Goal: Task Accomplishment & Management: Manage account settings

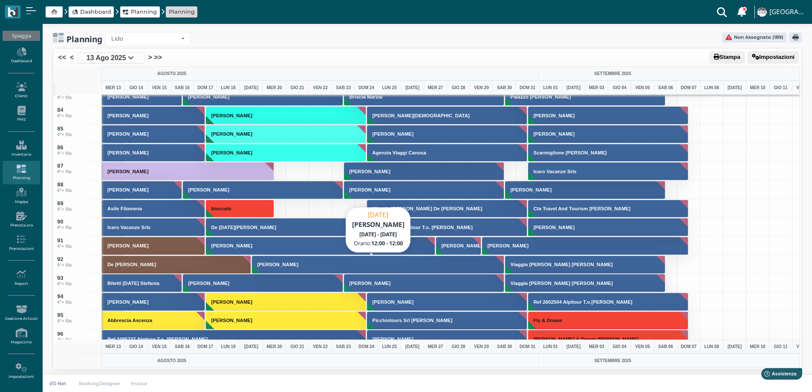
scroll to position [1834, 0]
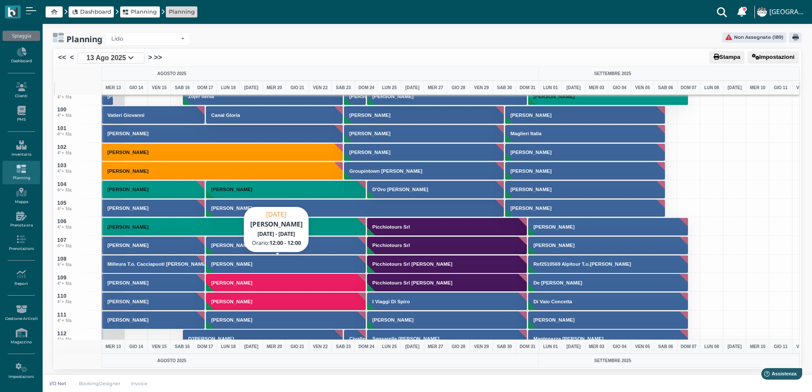
click at [210, 267] on button "Marzella Maria Grazia" at bounding box center [286, 264] width 161 height 18
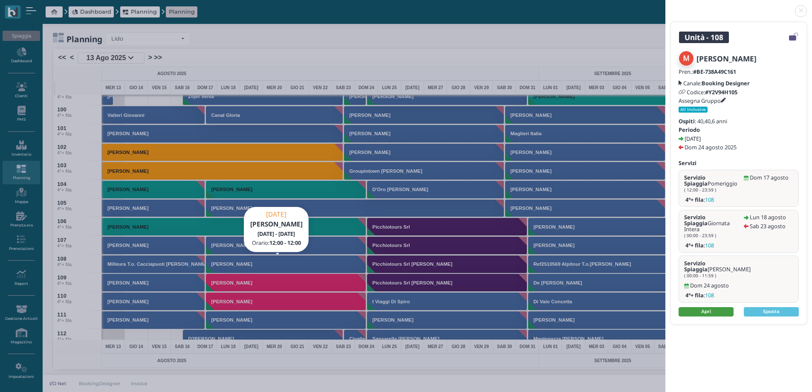
click at [707, 307] on link "Apri" at bounding box center [706, 311] width 55 height 9
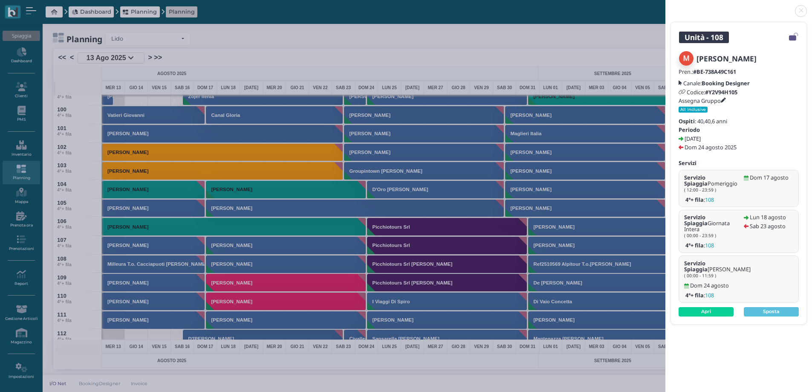
click at [666, 6] on link at bounding box center [666, 6] width 0 height 0
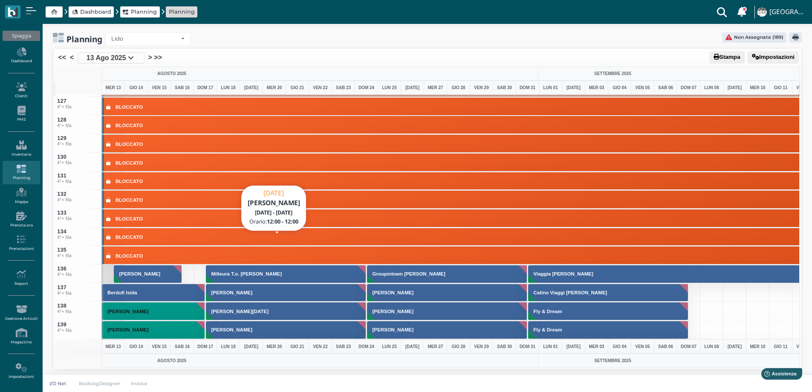
scroll to position [2388, 0]
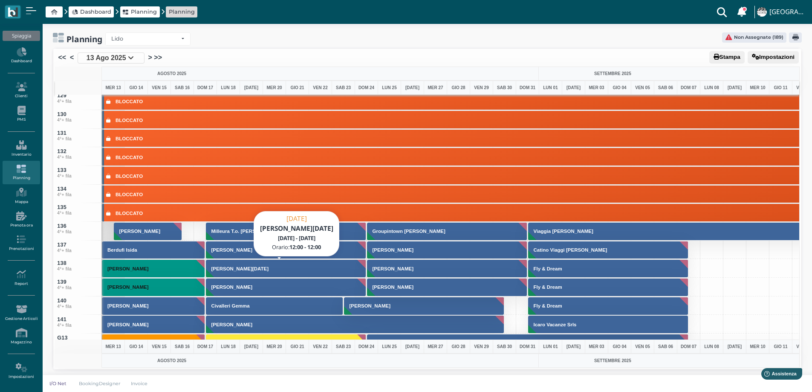
click at [273, 269] on button "Strino Lucia" at bounding box center [286, 268] width 161 height 18
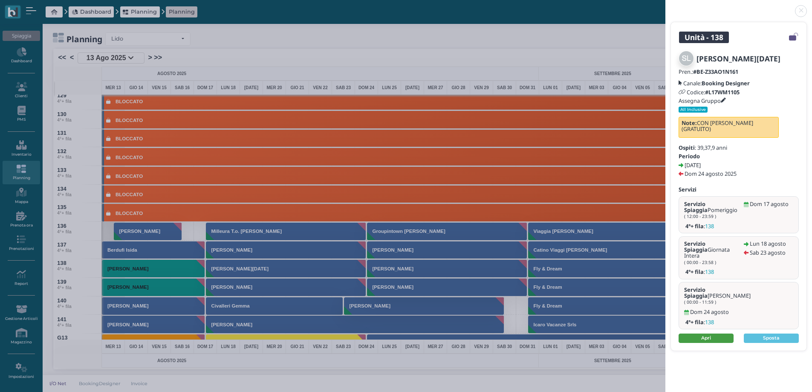
click at [711, 333] on link "Apri" at bounding box center [706, 337] width 55 height 9
click at [666, 6] on link at bounding box center [666, 6] width 0 height 0
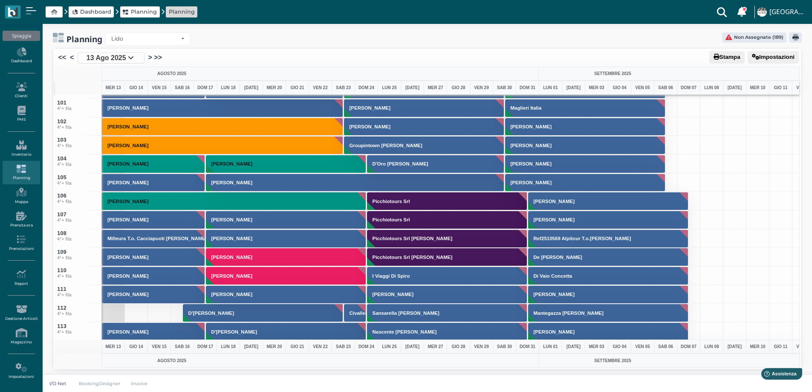
scroll to position [1834, 0]
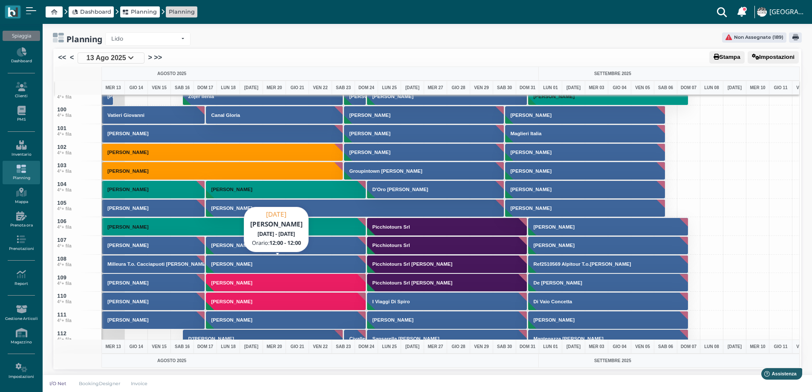
click at [227, 264] on h3 "Marzella Maria Grazia" at bounding box center [232, 263] width 48 height 5
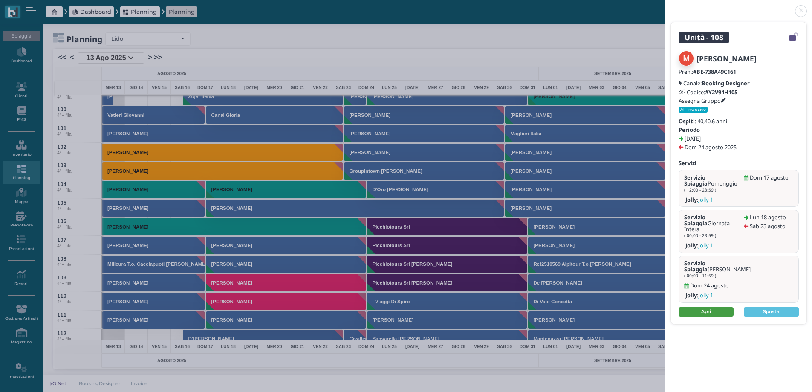
click at [707, 307] on link "Apri" at bounding box center [706, 311] width 55 height 9
drag, startPoint x: 802, startPoint y: 10, endPoint x: 788, endPoint y: 13, distance: 14.4
click at [666, 6] on link at bounding box center [666, 6] width 0 height 0
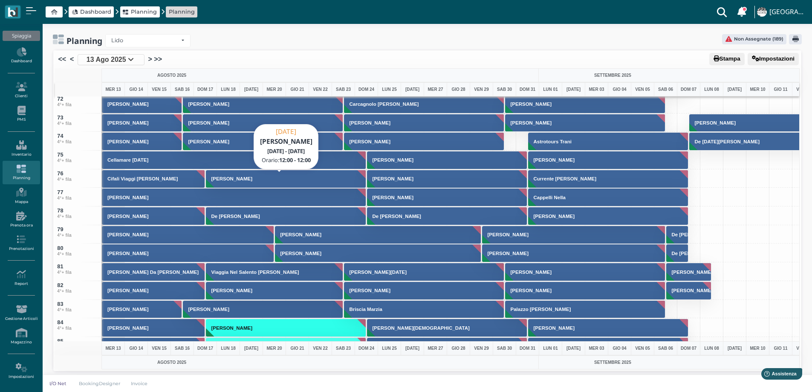
scroll to position [1322, 0]
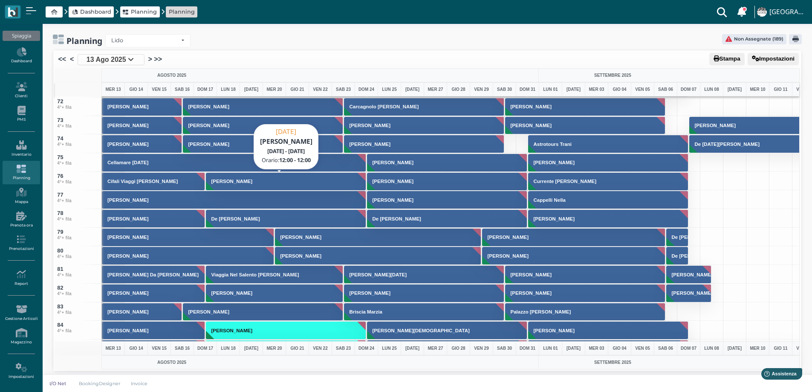
click at [244, 185] on button "Calabrese Luca" at bounding box center [286, 181] width 161 height 18
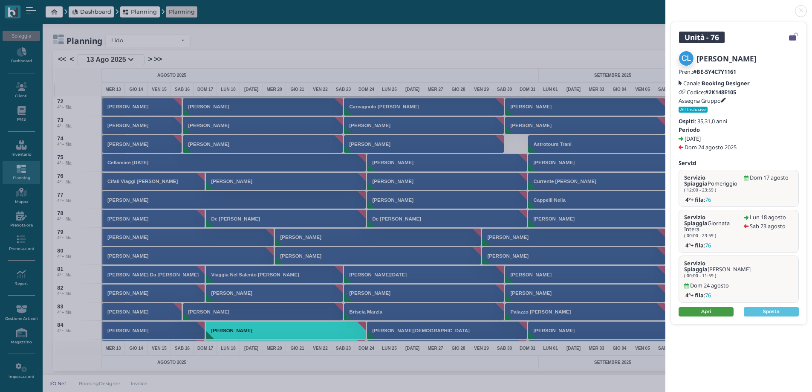
click at [705, 307] on link "Apri" at bounding box center [706, 311] width 55 height 9
drag, startPoint x: 800, startPoint y: 9, endPoint x: 379, endPoint y: 143, distance: 442.1
click at [666, 6] on link at bounding box center [666, 6] width 0 height 0
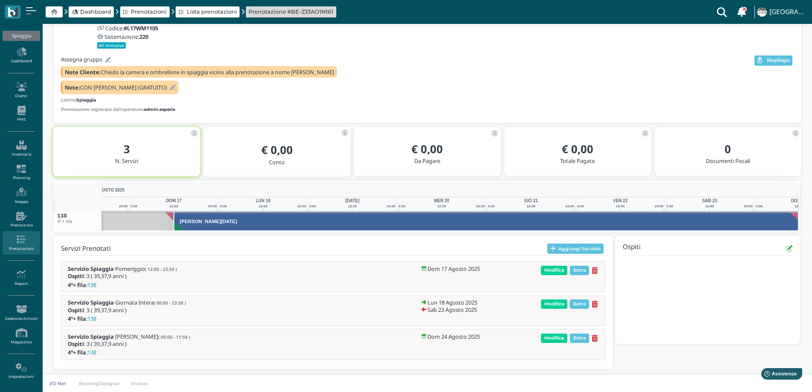
scroll to position [80, 0]
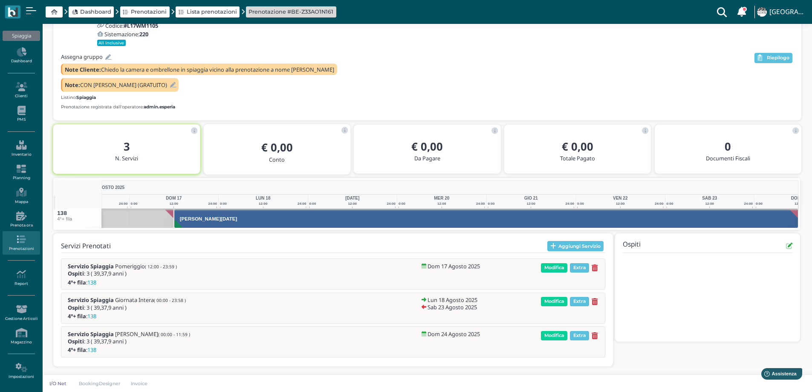
click at [170, 87] on icon at bounding box center [173, 85] width 6 height 6
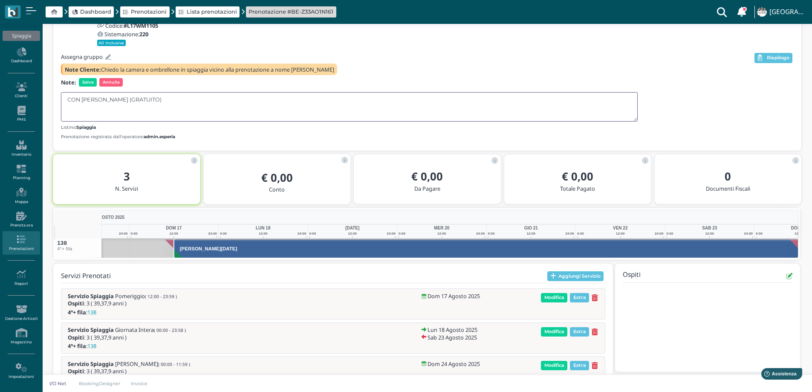
click at [160, 97] on textarea "CON AMENDOLA (GRATUITO)" at bounding box center [349, 106] width 577 height 29
type textarea "CON AMENDOLA (GRATUITO)NO VICINO"
click at [86, 83] on span "Salva" at bounding box center [88, 82] width 18 height 9
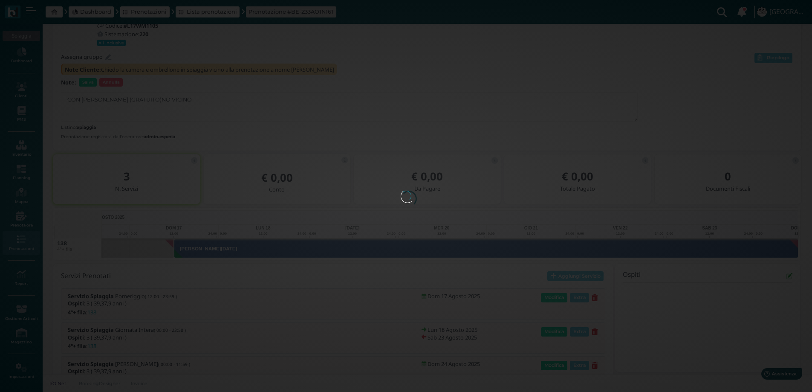
scroll to position [0, 0]
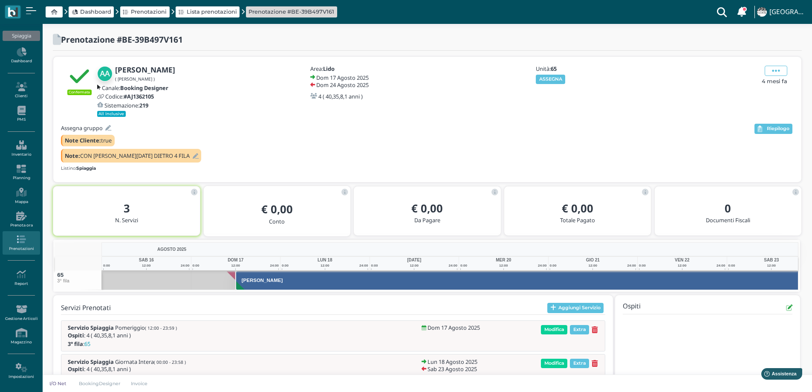
scroll to position [0, 62]
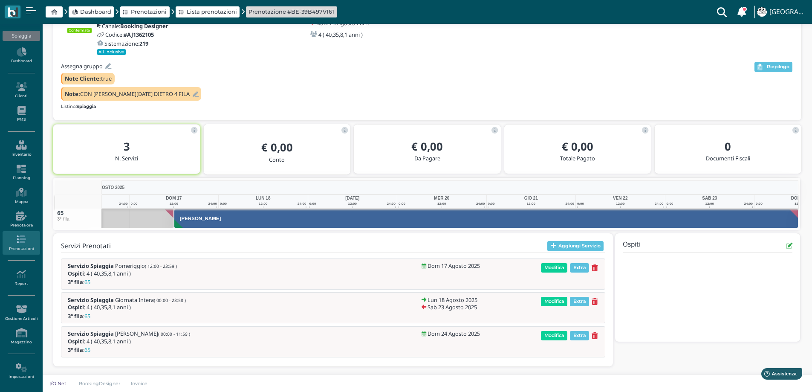
click at [193, 96] on icon at bounding box center [196, 95] width 6 height 6
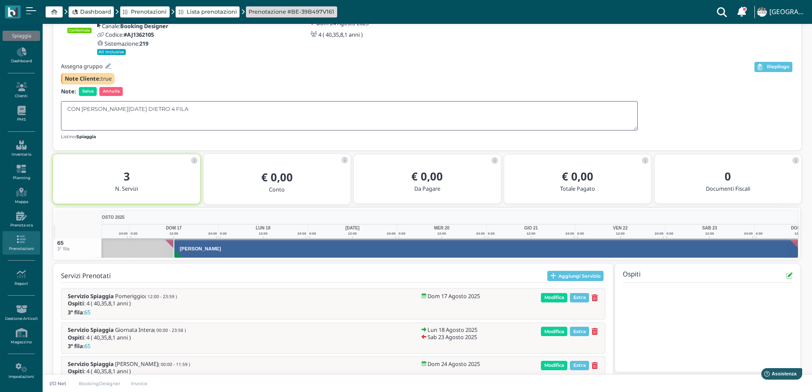
drag, startPoint x: 168, startPoint y: 110, endPoint x: 124, endPoint y: 112, distance: 44.4
click at [124, 112] on textarea "CON [PERSON_NAME][DATE] DIETRO 4 FILA" at bounding box center [349, 115] width 577 height 29
type textarea "CON [PERSON_NAME][DATE]"
click at [88, 94] on span "Salva" at bounding box center [88, 91] width 18 height 9
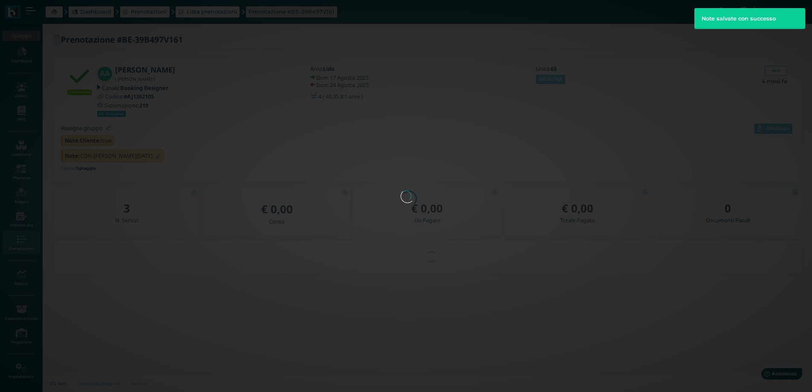
scroll to position [0, 0]
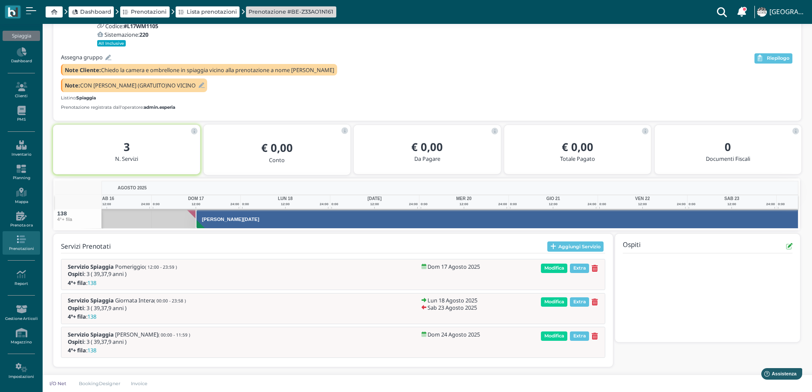
scroll to position [0, 62]
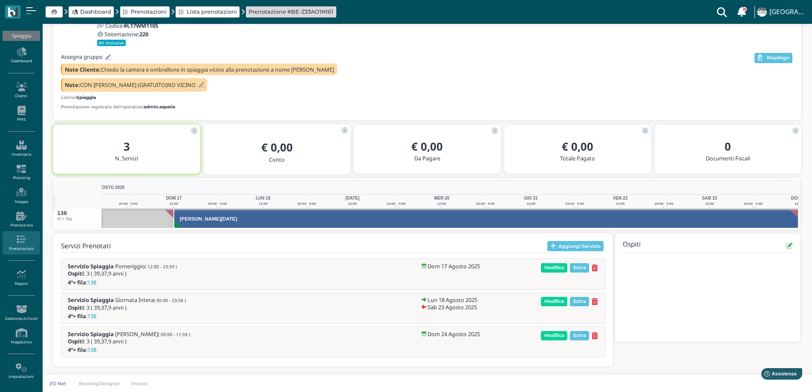
click at [199, 86] on icon at bounding box center [202, 85] width 6 height 6
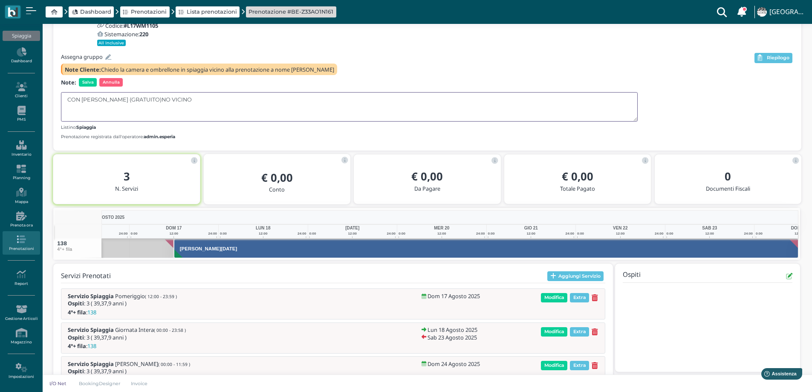
drag, startPoint x: 182, startPoint y: 100, endPoint x: 151, endPoint y: 102, distance: 31.2
click at [151, 102] on textarea "CON AMENDOLA (GRATUITO)NO VICINO" at bounding box center [349, 106] width 577 height 29
type textarea "CON AMENDOLA (GRATUITO)"
click at [84, 79] on span "Salva" at bounding box center [88, 82] width 18 height 9
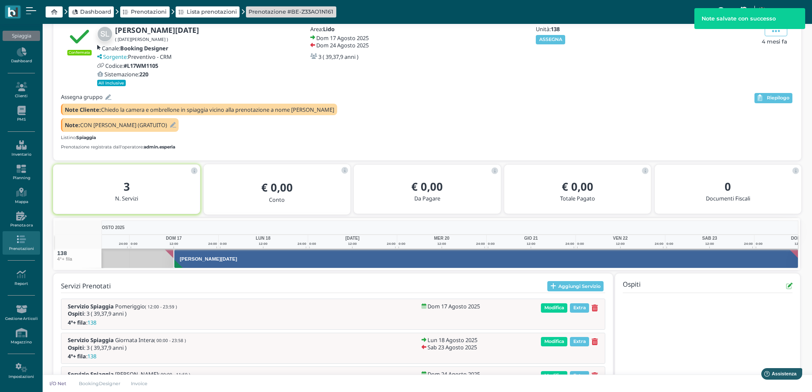
scroll to position [0, 0]
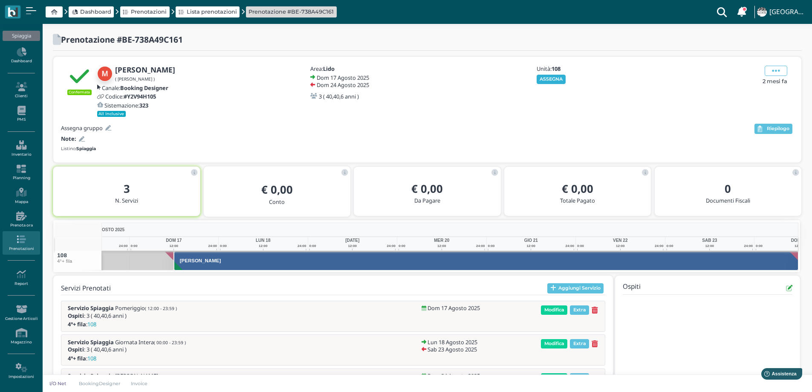
click at [551, 80] on button "ASSEGNA" at bounding box center [551, 79] width 29 height 9
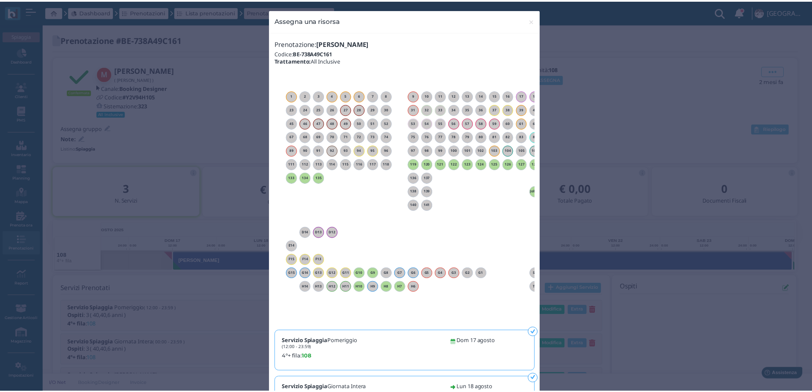
scroll to position [0, 77]
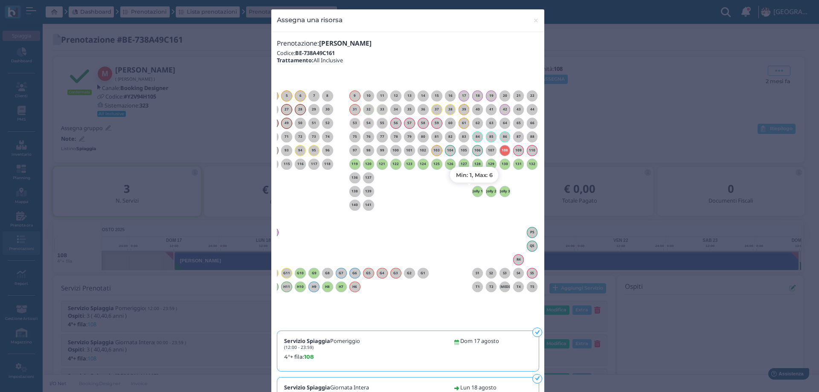
click at [472, 192] on h6 "Jolly 1" at bounding box center [477, 191] width 11 height 4
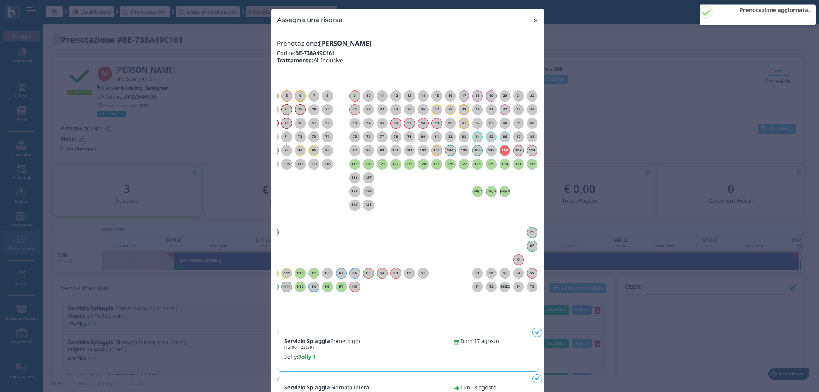
click at [533, 21] on span "×" at bounding box center [536, 20] width 6 height 11
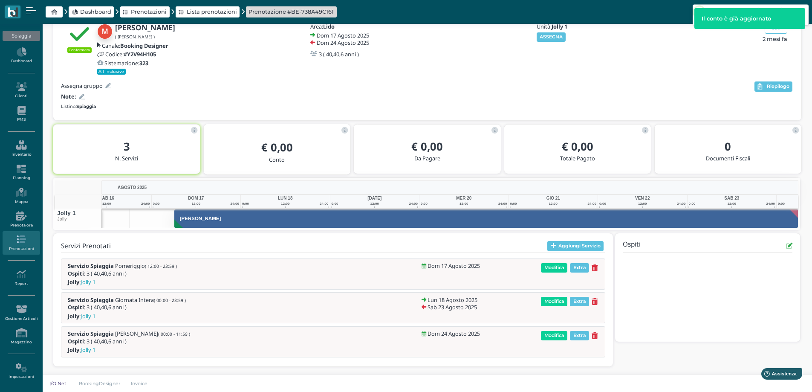
scroll to position [0, 62]
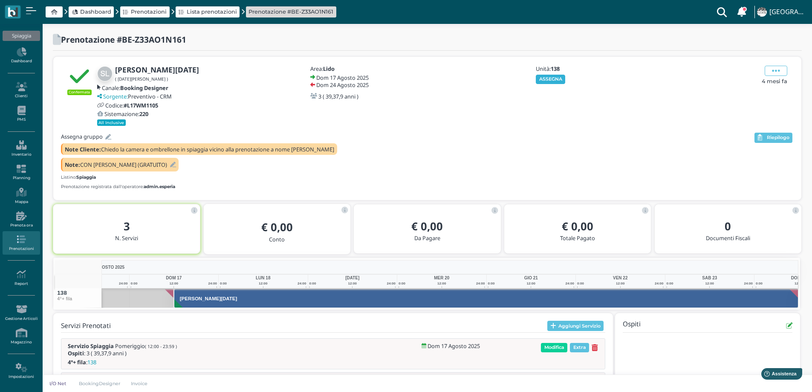
click at [548, 80] on button "ASSEGNA" at bounding box center [550, 79] width 29 height 9
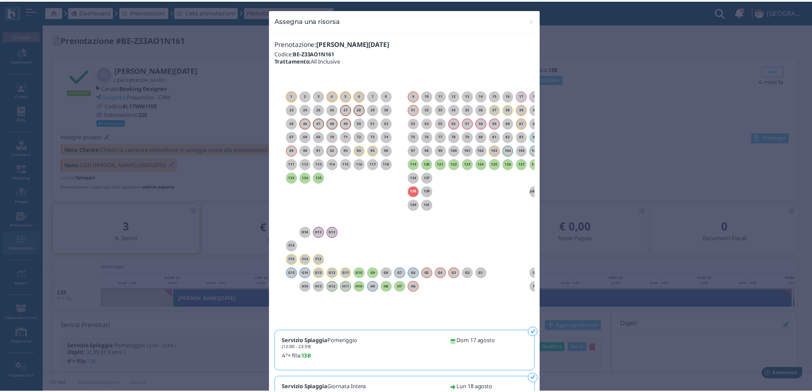
scroll to position [0, 77]
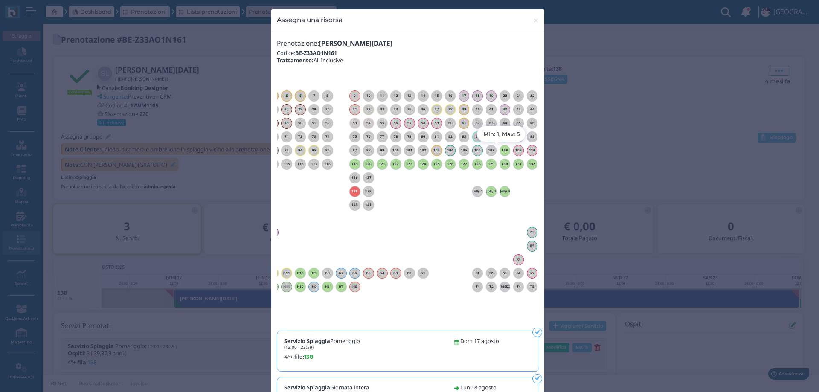
click at [501, 149] on h6 "108" at bounding box center [504, 150] width 11 height 4
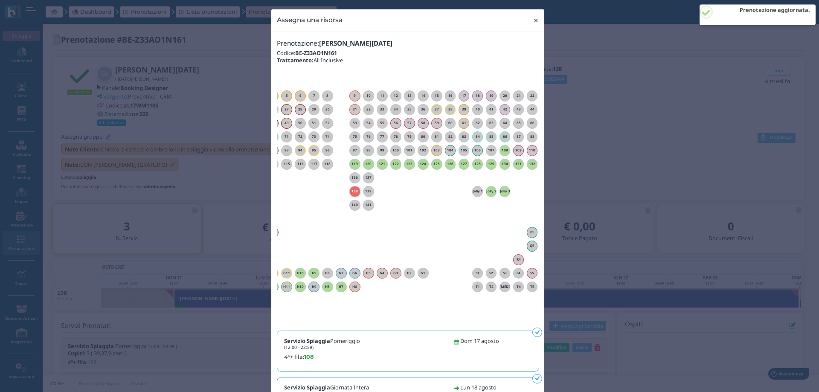
click at [533, 24] on span "×" at bounding box center [536, 20] width 6 height 11
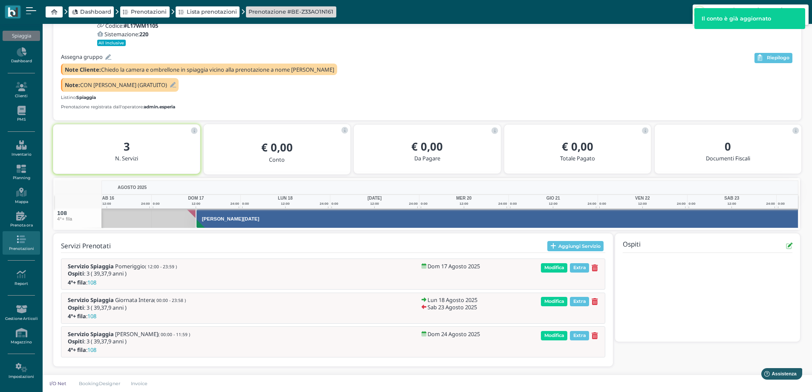
scroll to position [0, 62]
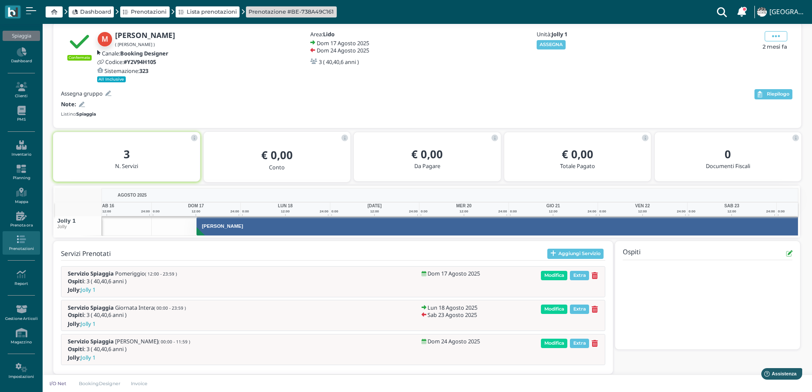
scroll to position [0, 62]
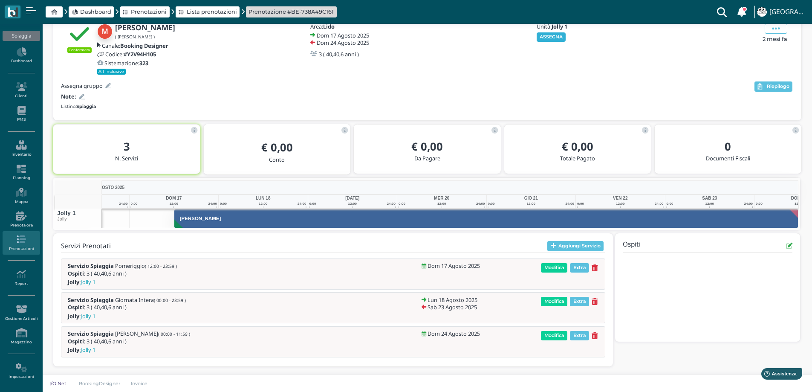
click at [552, 38] on button "ASSEGNA" at bounding box center [551, 36] width 29 height 9
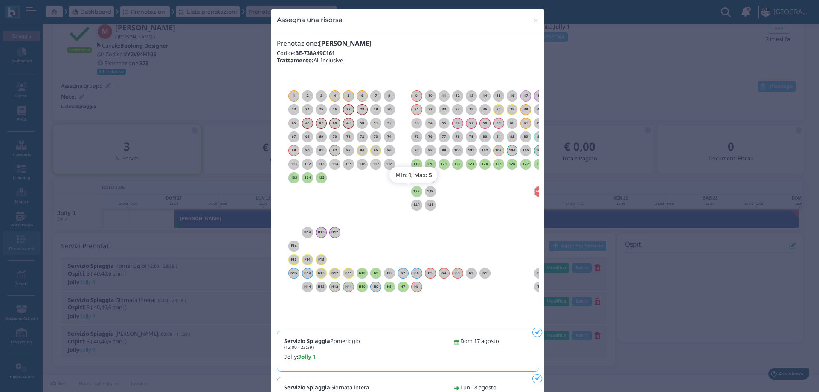
click at [413, 190] on h6 "138" at bounding box center [416, 191] width 11 height 4
click at [533, 21] on span "×" at bounding box center [536, 20] width 6 height 11
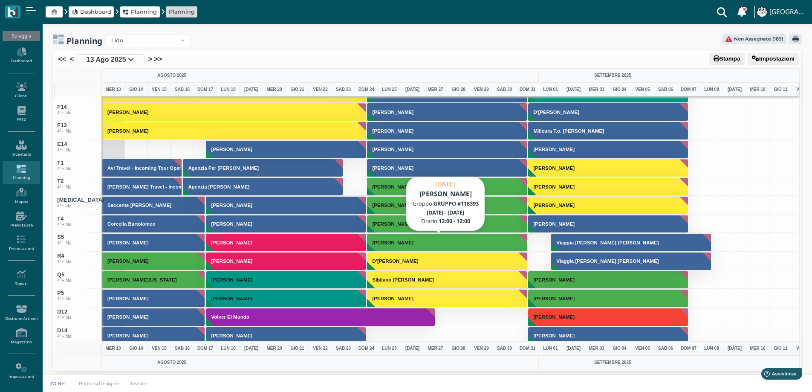
scroll to position [2, 0]
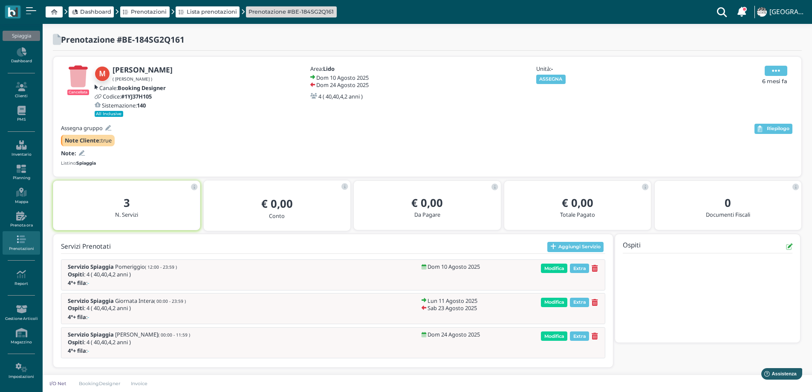
click at [776, 67] on icon at bounding box center [776, 70] width 8 height 9
click at [745, 103] on span "Elimina" at bounding box center [748, 104] width 22 height 8
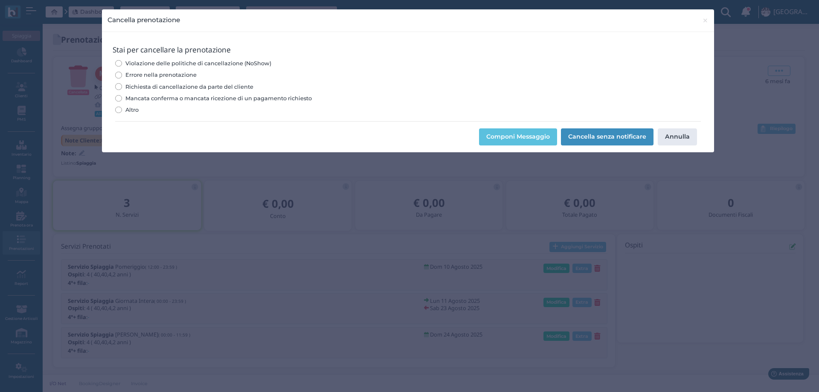
click at [173, 74] on span "Errore nella prenotazione" at bounding box center [160, 75] width 71 height 8
click at [122, 74] on input "Errore nella prenotazione" at bounding box center [118, 75] width 6 height 6
radio input "true"
click at [598, 137] on button "Cancella senza notificare" at bounding box center [607, 136] width 93 height 17
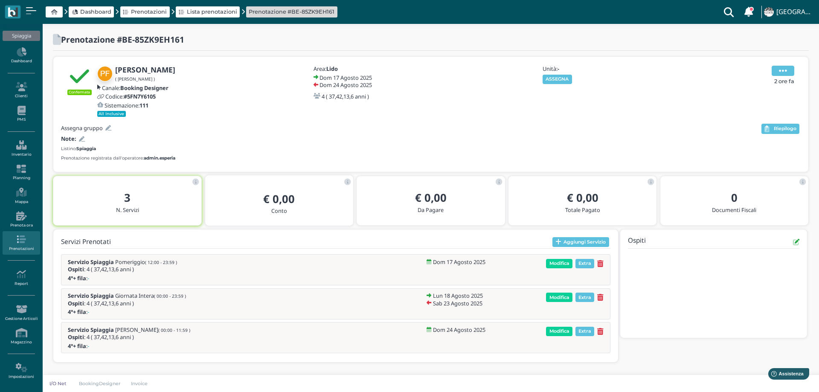
click at [775, 68] on span at bounding box center [782, 71] width 23 height 10
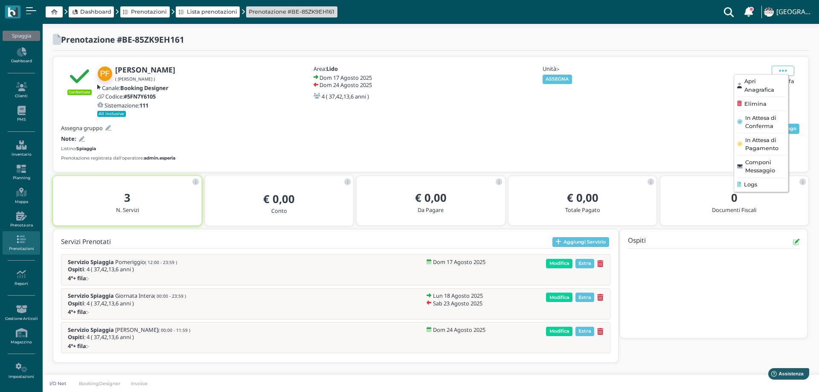
click at [749, 104] on span "Elimina" at bounding box center [755, 104] width 22 height 8
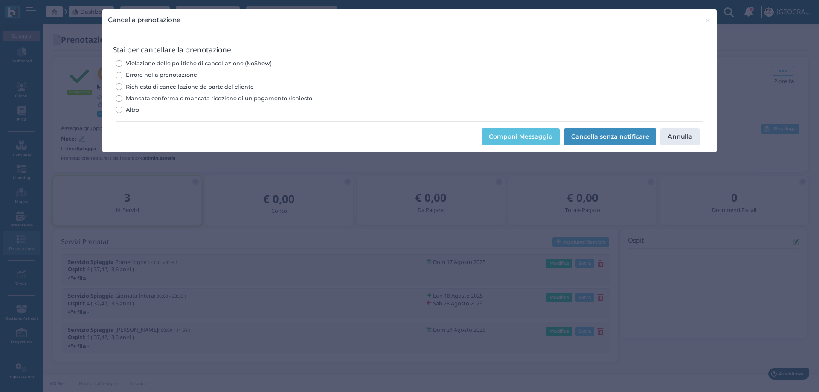
click at [174, 73] on span "Errore nella prenotazione" at bounding box center [161, 75] width 71 height 8
click at [122, 73] on input "Errore nella prenotazione" at bounding box center [119, 75] width 6 height 6
radio input "true"
click at [592, 142] on button "Cancella senza notificare" at bounding box center [610, 136] width 93 height 17
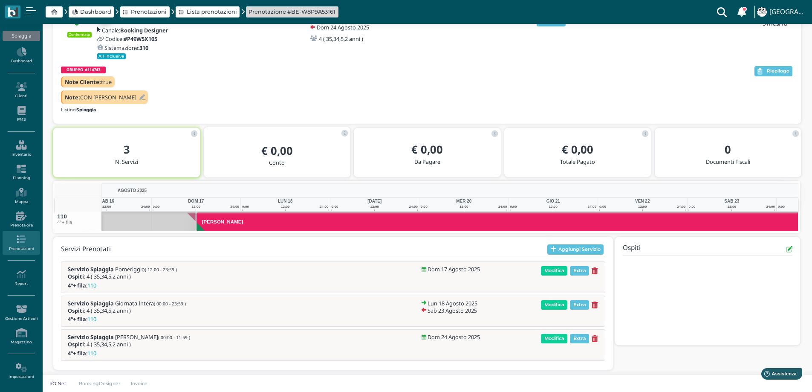
scroll to position [0, 62]
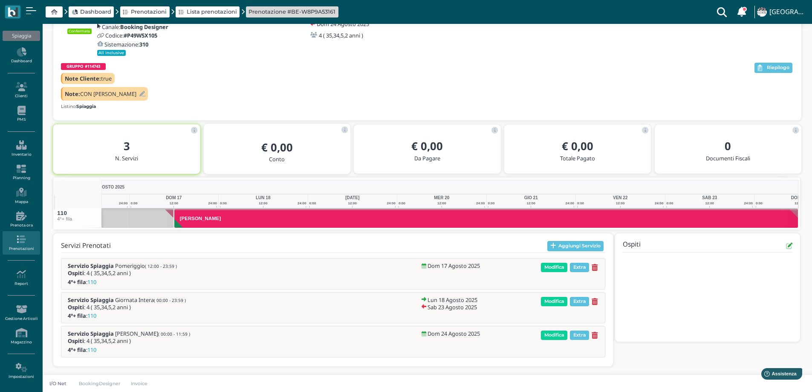
click at [139, 94] on icon at bounding box center [142, 94] width 6 height 6
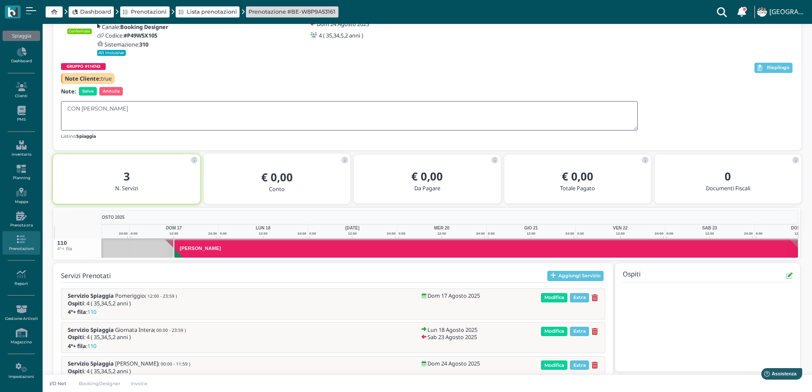
drag, startPoint x: 131, startPoint y: 107, endPoint x: 82, endPoint y: 109, distance: 49.1
click at [82, 109] on textarea "CON [PERSON_NAME]" at bounding box center [349, 115] width 577 height 29
type textarea "CON [PERSON_NAME]"
click at [85, 87] on span "Salva" at bounding box center [88, 91] width 18 height 9
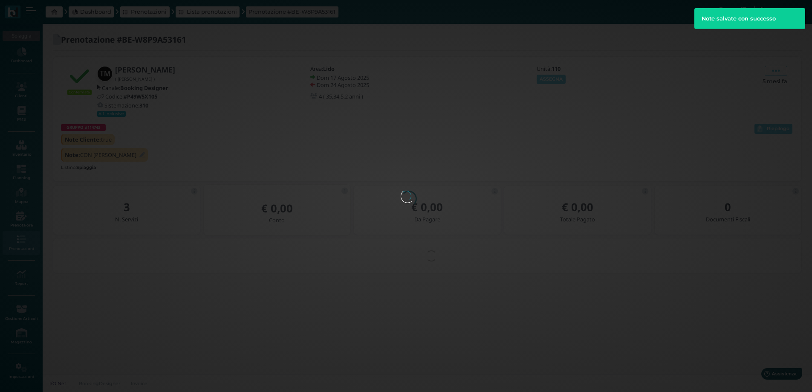
scroll to position [0, 0]
